Goal: Task Accomplishment & Management: Use online tool/utility

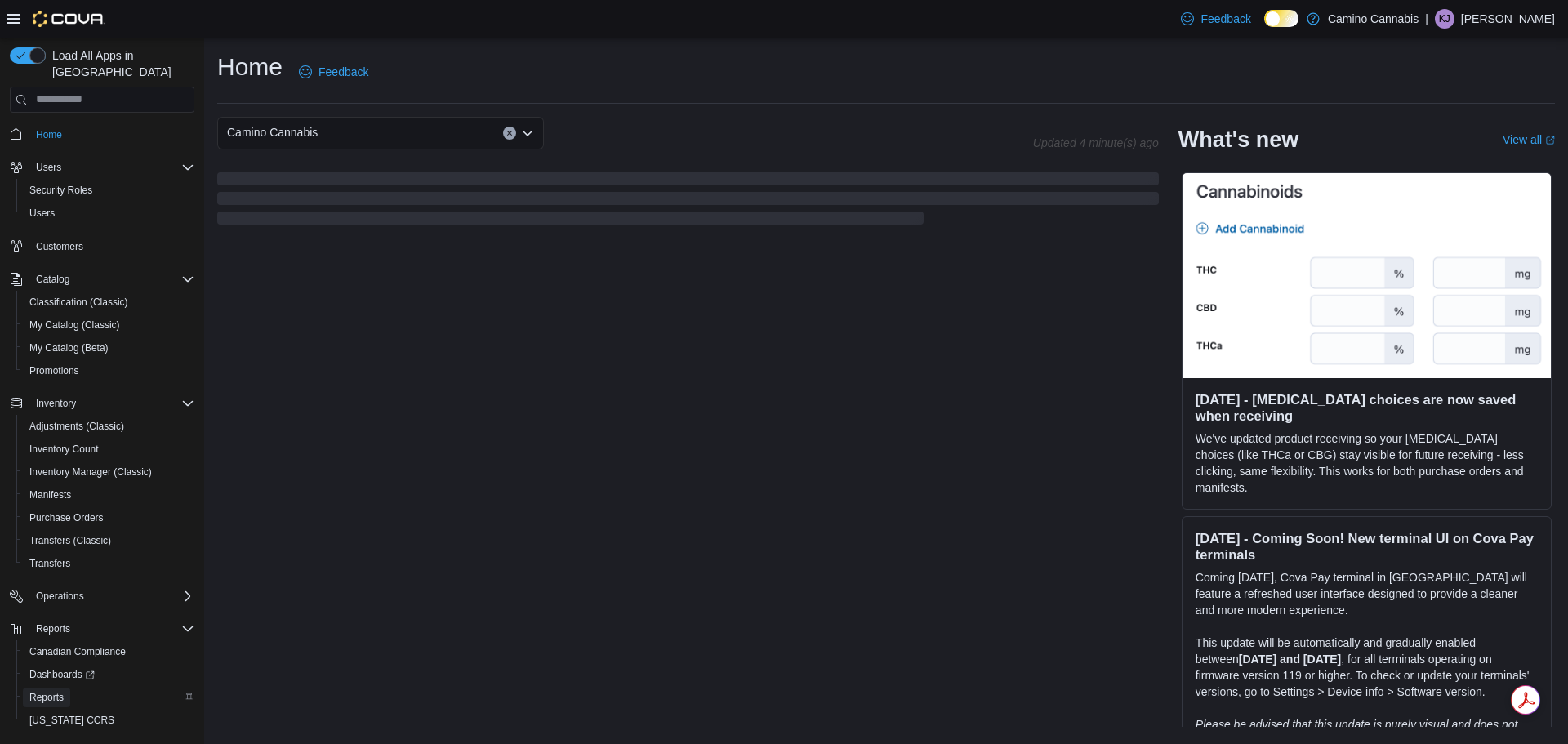
click at [48, 690] on span "Reports" at bounding box center [47, 697] width 34 height 13
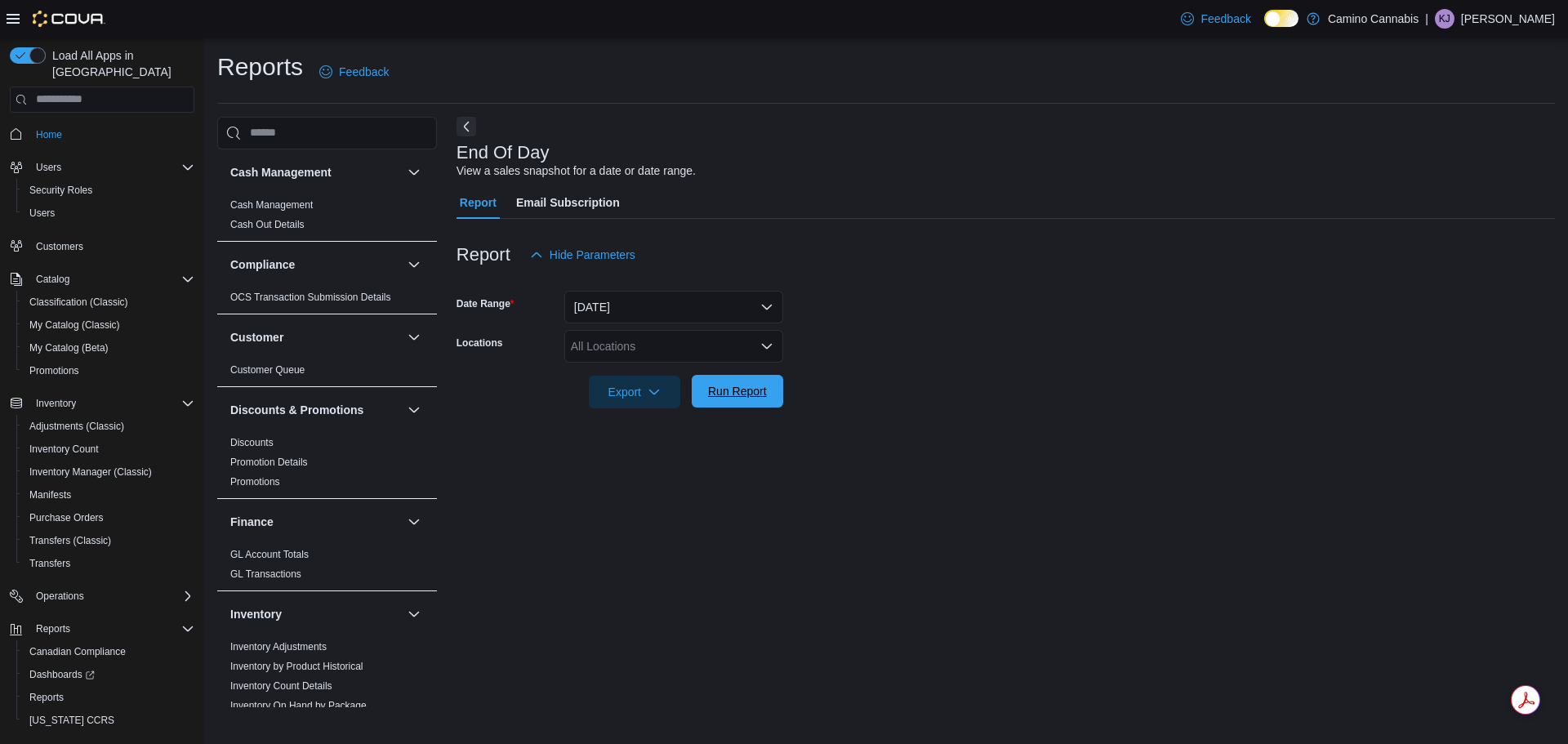
click at [742, 398] on span "Run Report" at bounding box center [737, 390] width 58 height 16
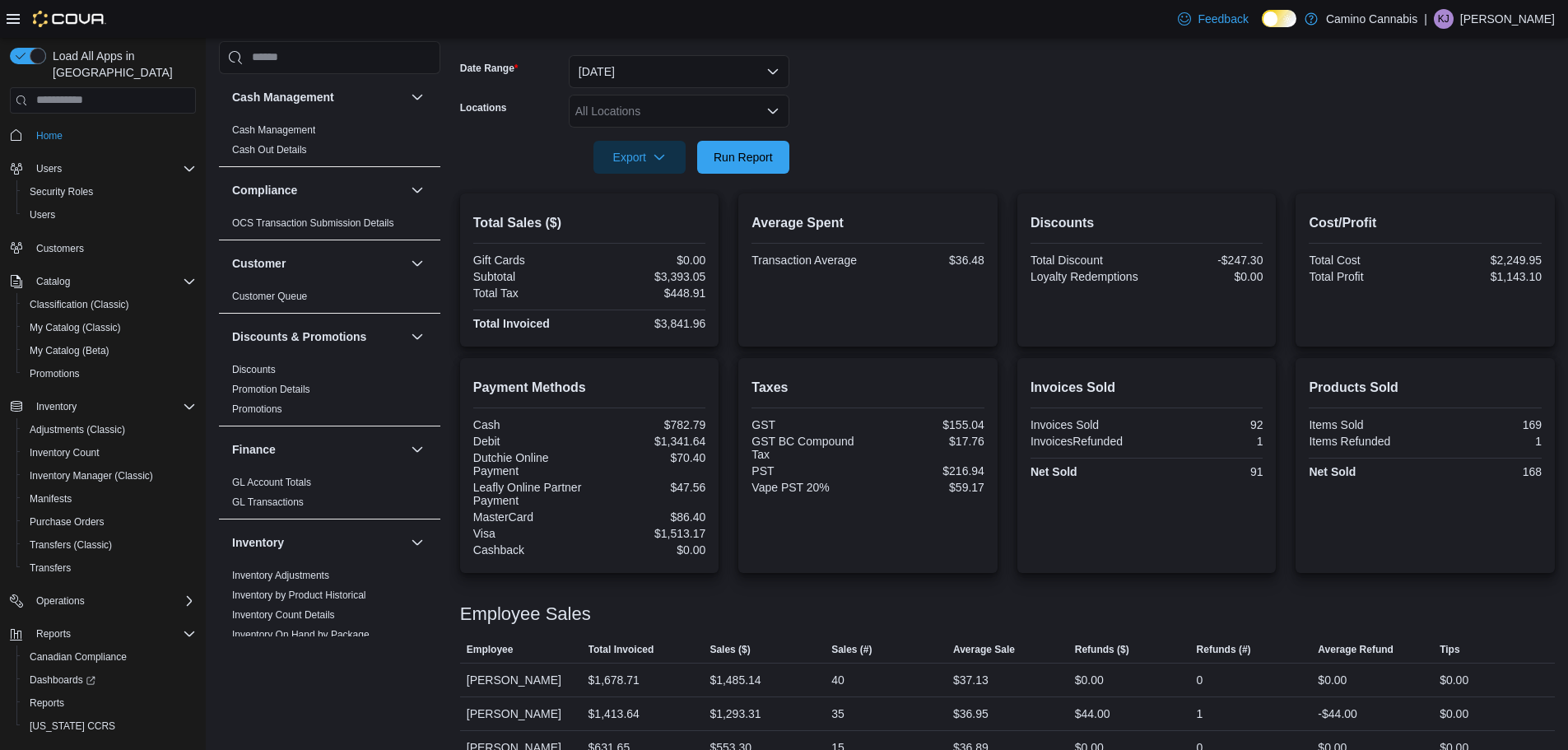
scroll to position [300, 0]
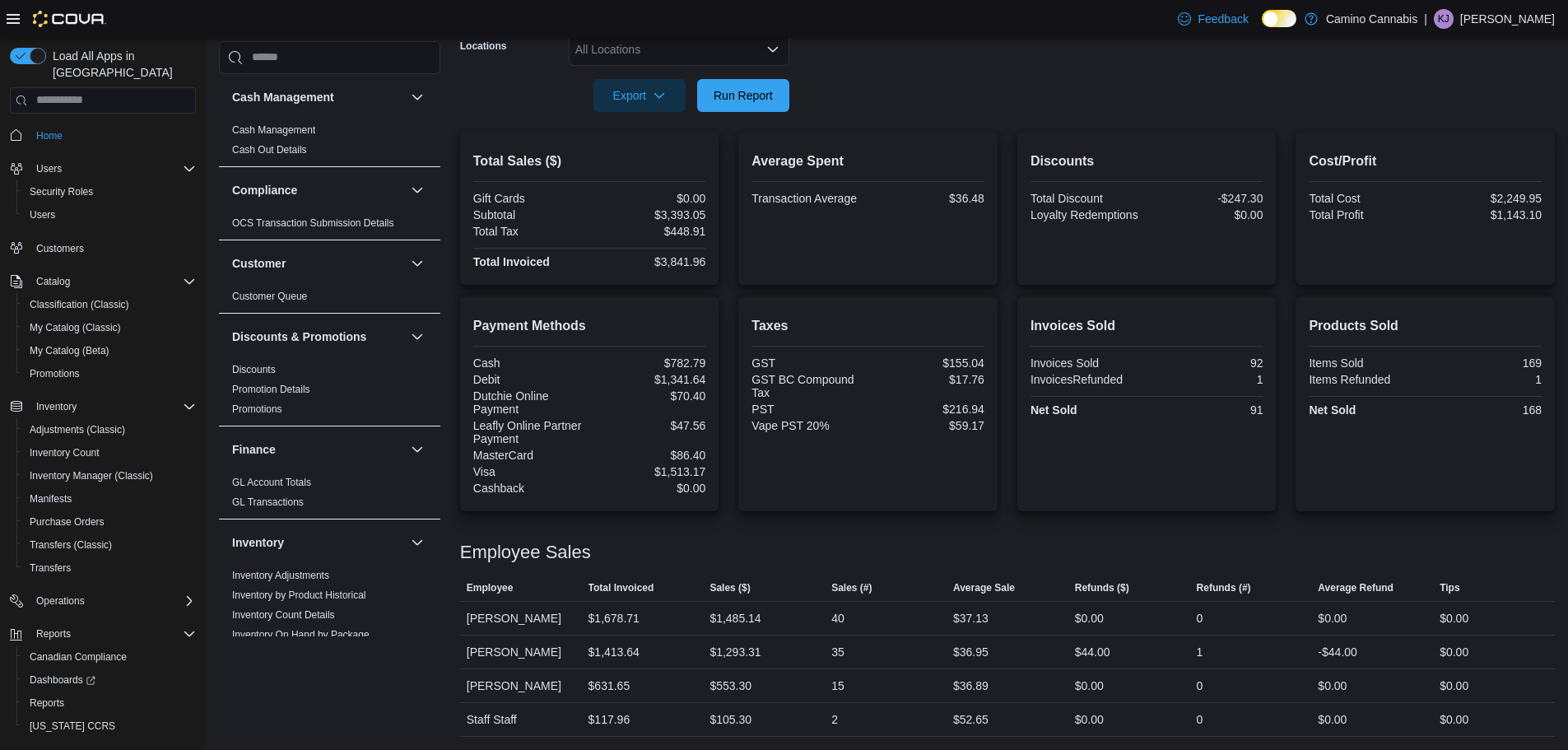
click at [1015, 410] on div "Payment Methods Cash $782.79 Debit $1,341.64 Dutchie Online Payment $70.40 Leaf…" at bounding box center [1007, 403] width 1095 height 215
click at [757, 101] on span "Run Report" at bounding box center [743, 94] width 59 height 16
